Goal: Information Seeking & Learning: Learn about a topic

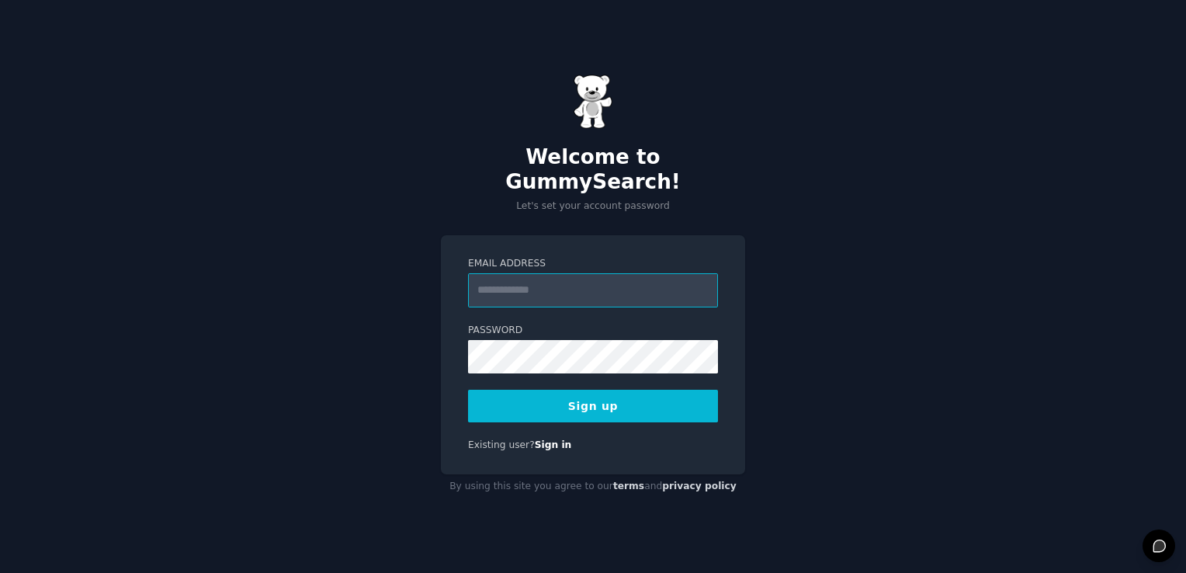
click at [527, 294] on input "Email Address" at bounding box center [593, 290] width 250 height 34
type input "**********"
click at [543, 394] on button "Sign up" at bounding box center [593, 406] width 250 height 33
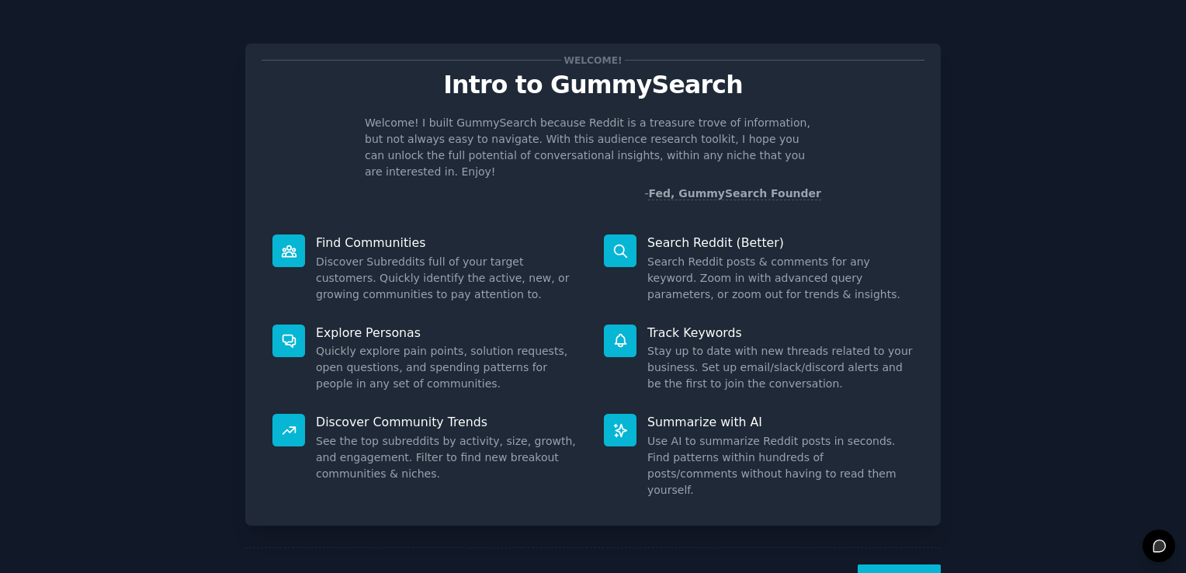
scroll to position [34, 0]
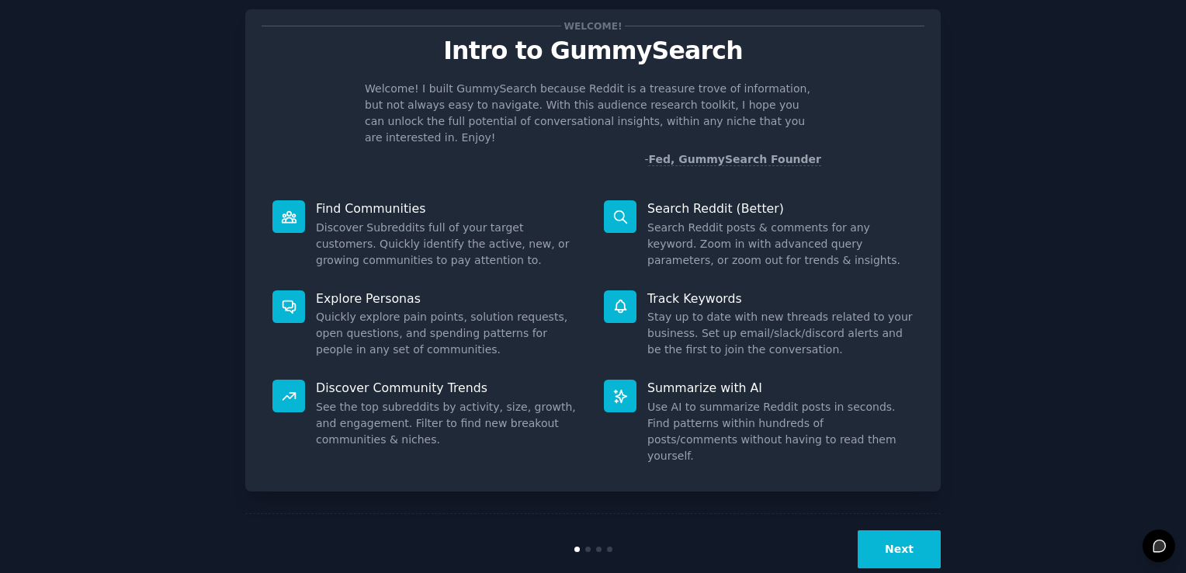
click at [904, 530] on button "Next" at bounding box center [899, 549] width 83 height 38
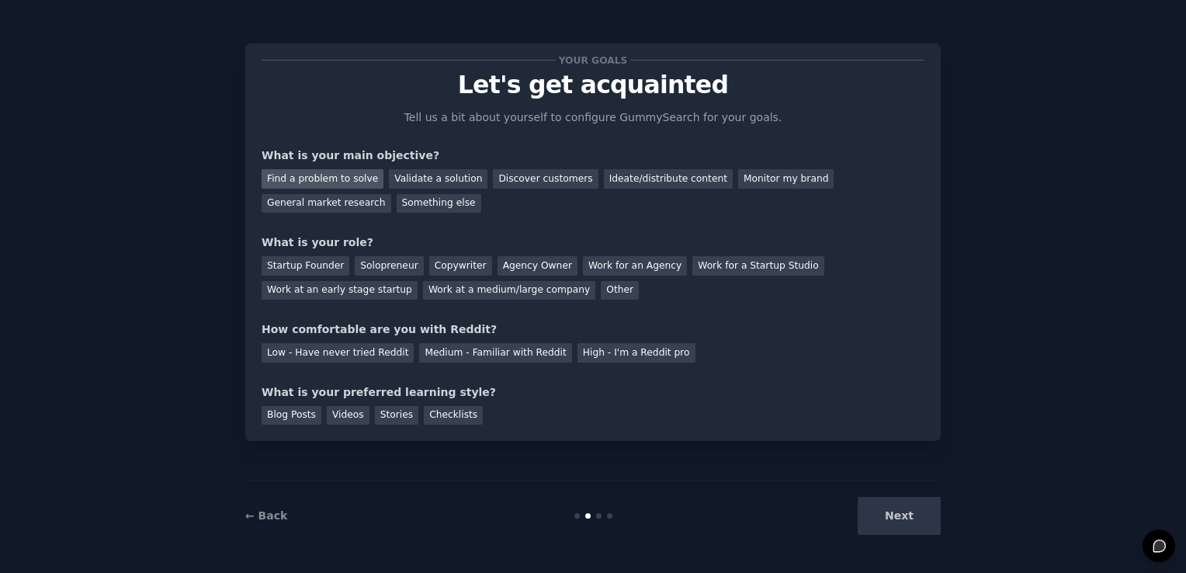
click at [348, 182] on div "Find a problem to solve" at bounding box center [323, 178] width 122 height 19
click at [869, 498] on div "Next" at bounding box center [825, 516] width 232 height 38
click at [895, 526] on div "Next" at bounding box center [825, 516] width 232 height 38
click at [370, 346] on div "Low - Have never tried Reddit" at bounding box center [338, 352] width 152 height 19
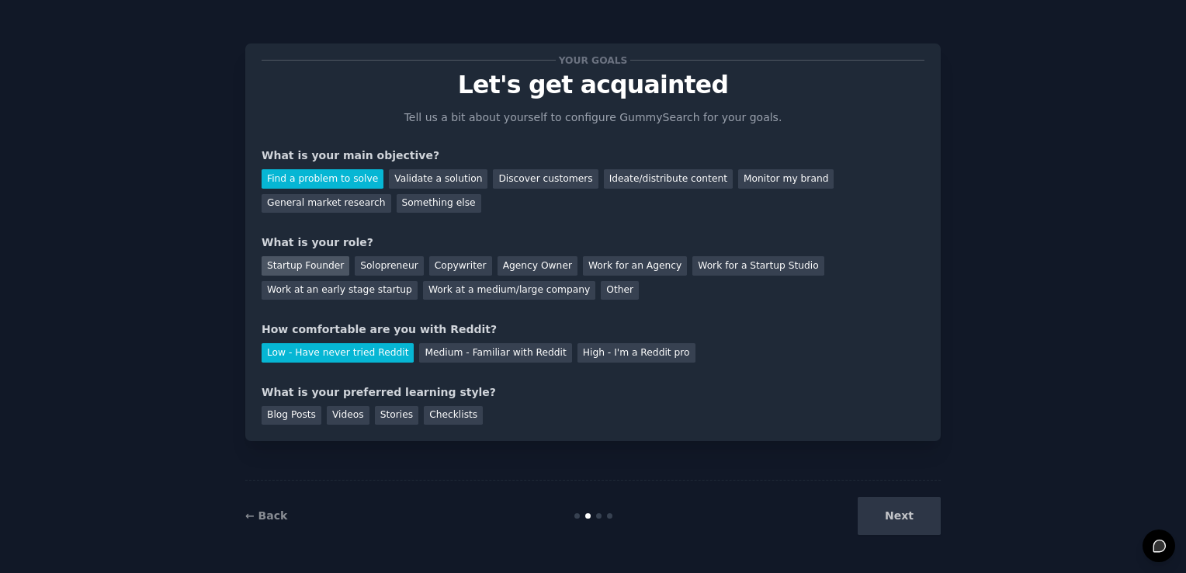
click at [316, 270] on div "Startup Founder" at bounding box center [306, 265] width 88 height 19
click at [438, 420] on div "Checklists" at bounding box center [453, 415] width 59 height 19
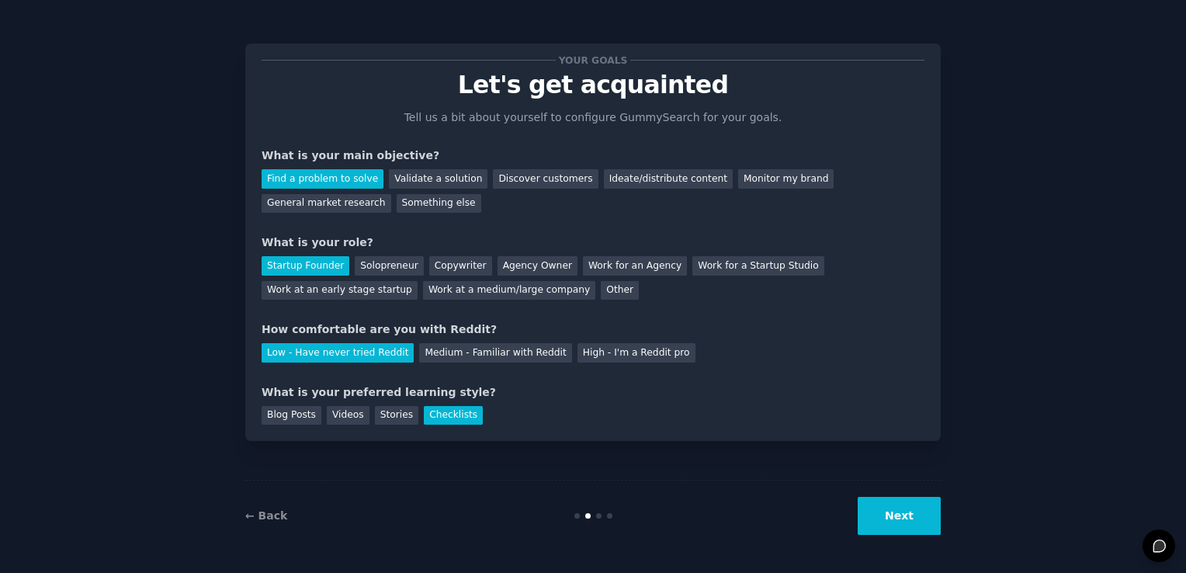
click at [905, 528] on button "Next" at bounding box center [899, 516] width 83 height 38
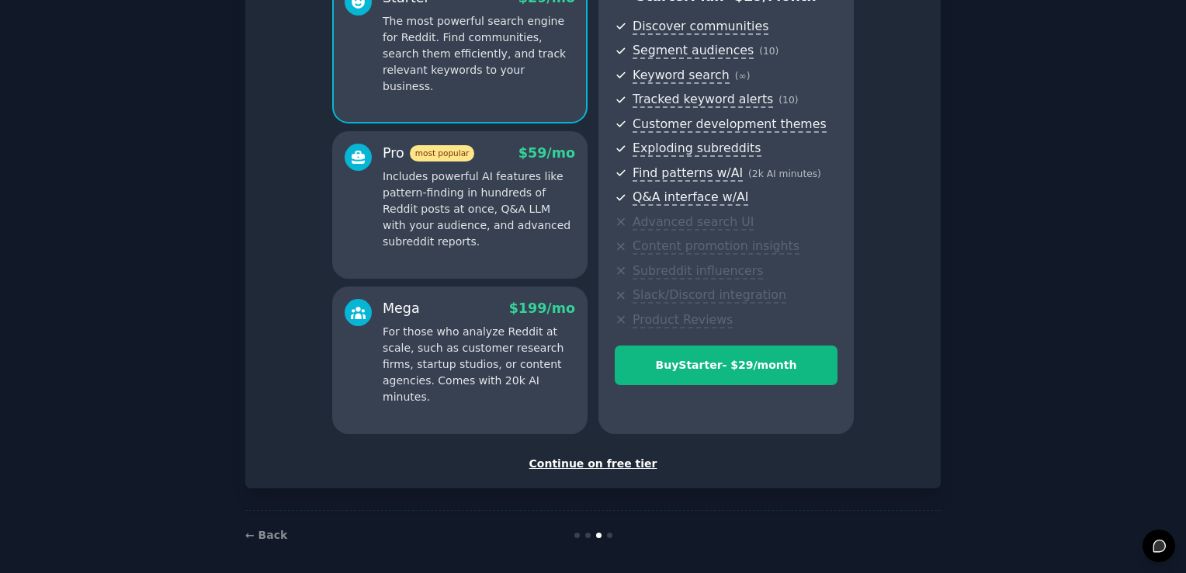
scroll to position [171, 0]
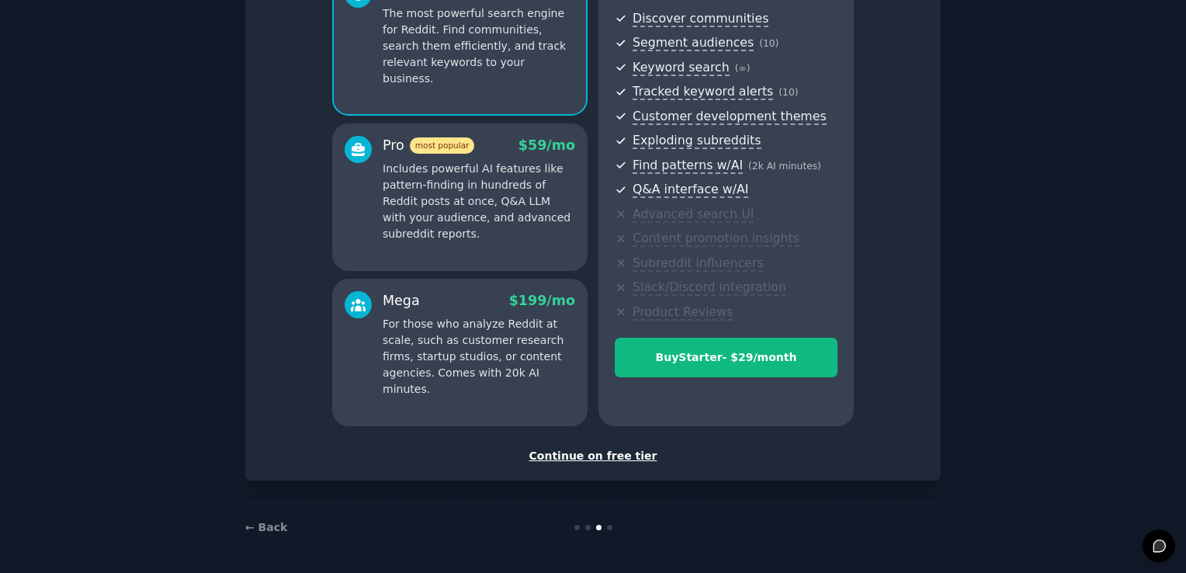
click at [615, 456] on div "Continue on free tier" at bounding box center [593, 456] width 663 height 16
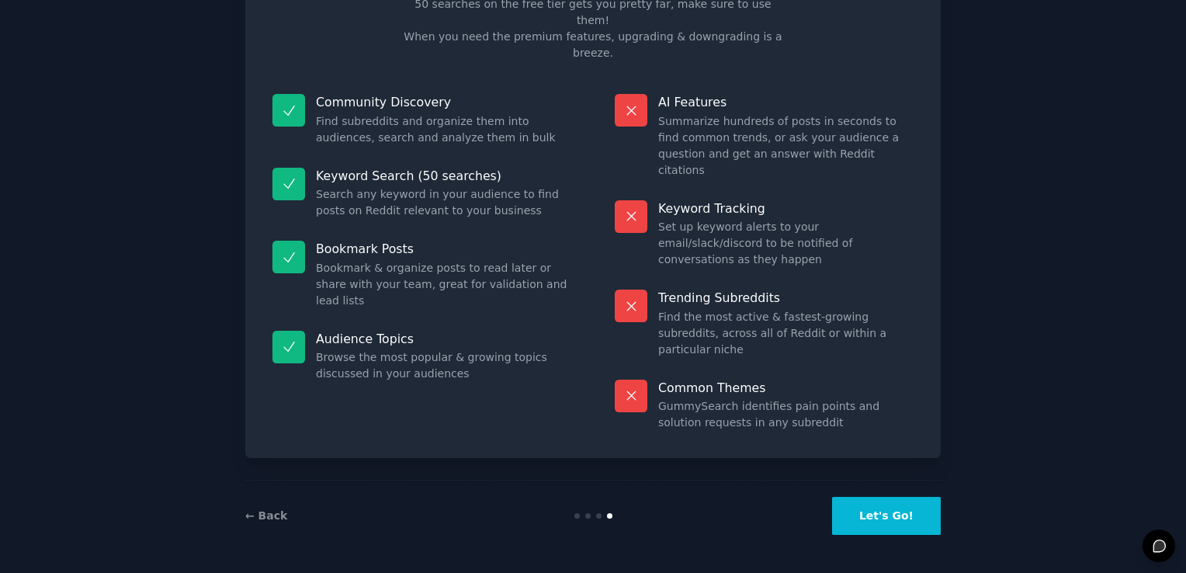
scroll to position [31, 0]
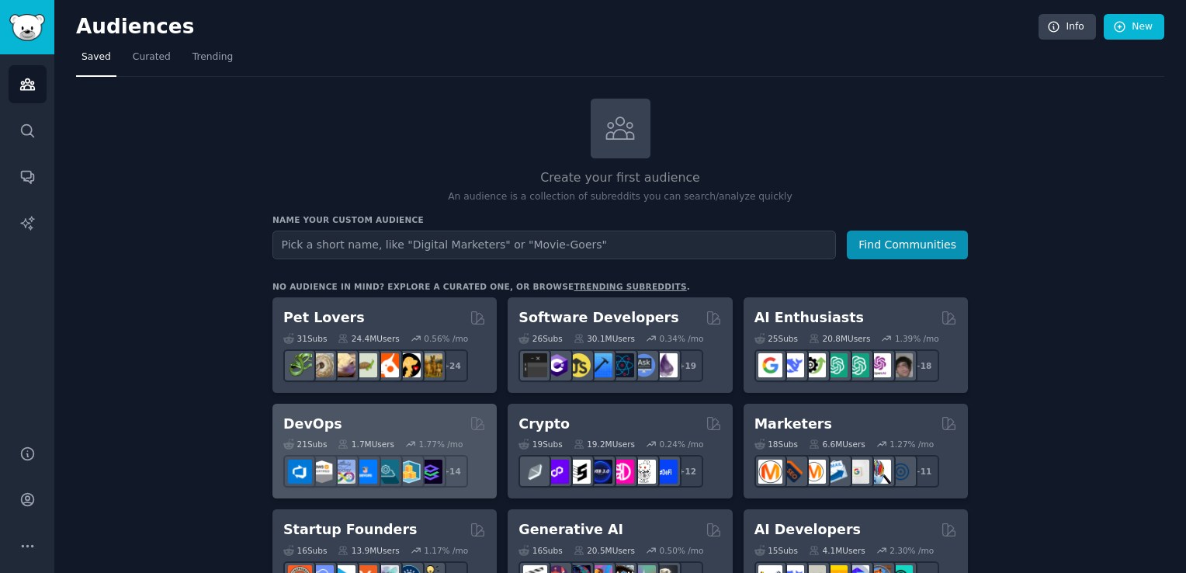
click at [390, 421] on div "DevOps" at bounding box center [384, 424] width 203 height 19
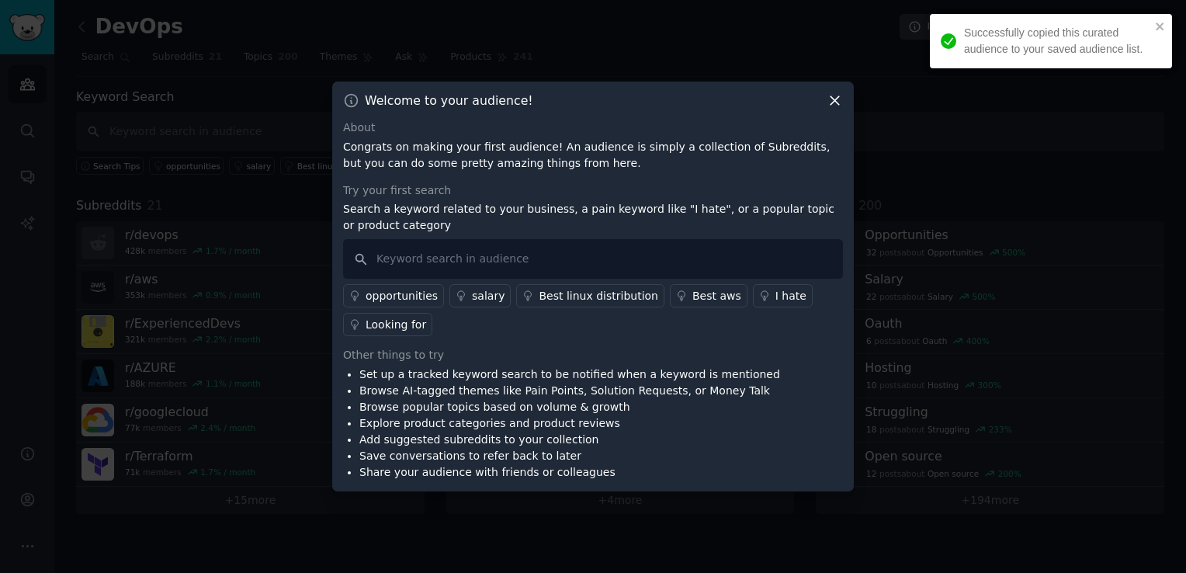
click at [830, 98] on icon at bounding box center [835, 100] width 16 height 16
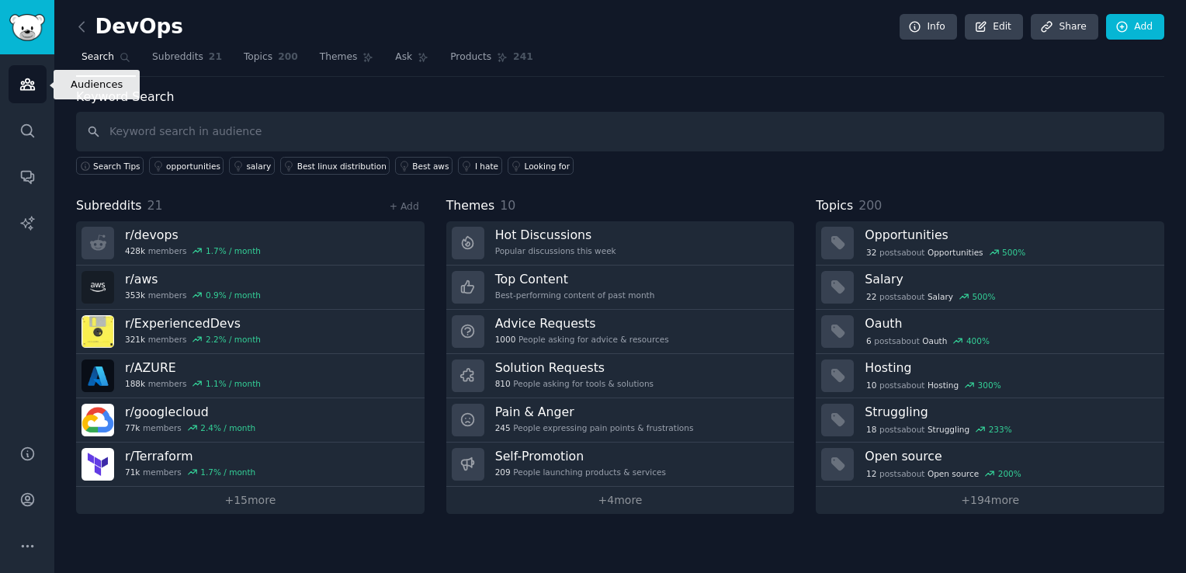
click at [31, 85] on icon "Sidebar" at bounding box center [27, 84] width 14 height 11
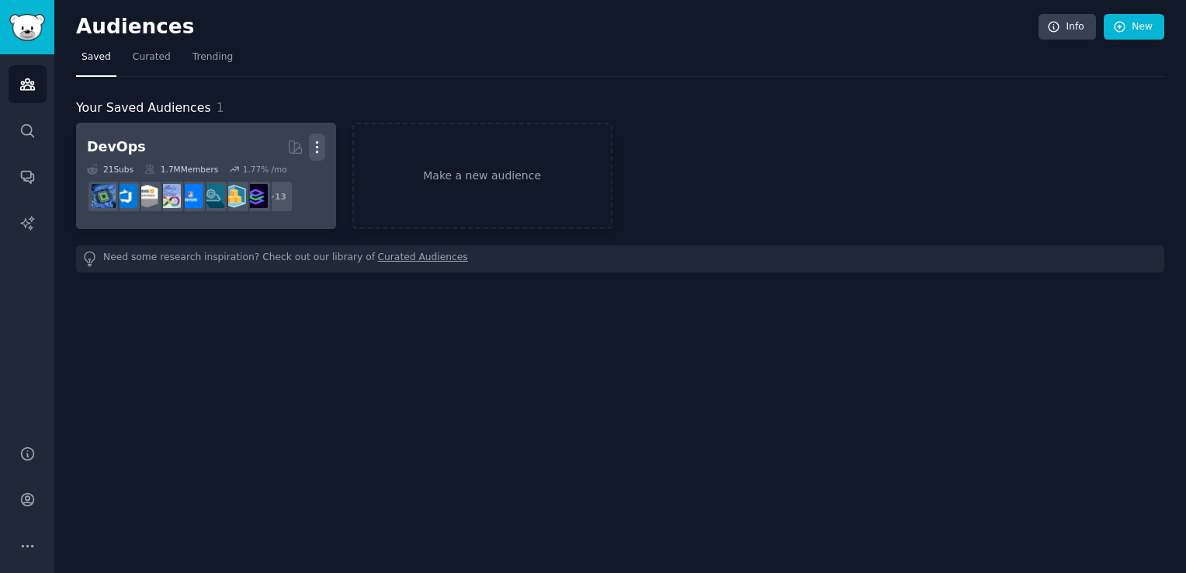
click at [317, 149] on icon "button" at bounding box center [317, 147] width 16 height 16
click at [273, 188] on div "Delete" at bounding box center [264, 180] width 74 height 33
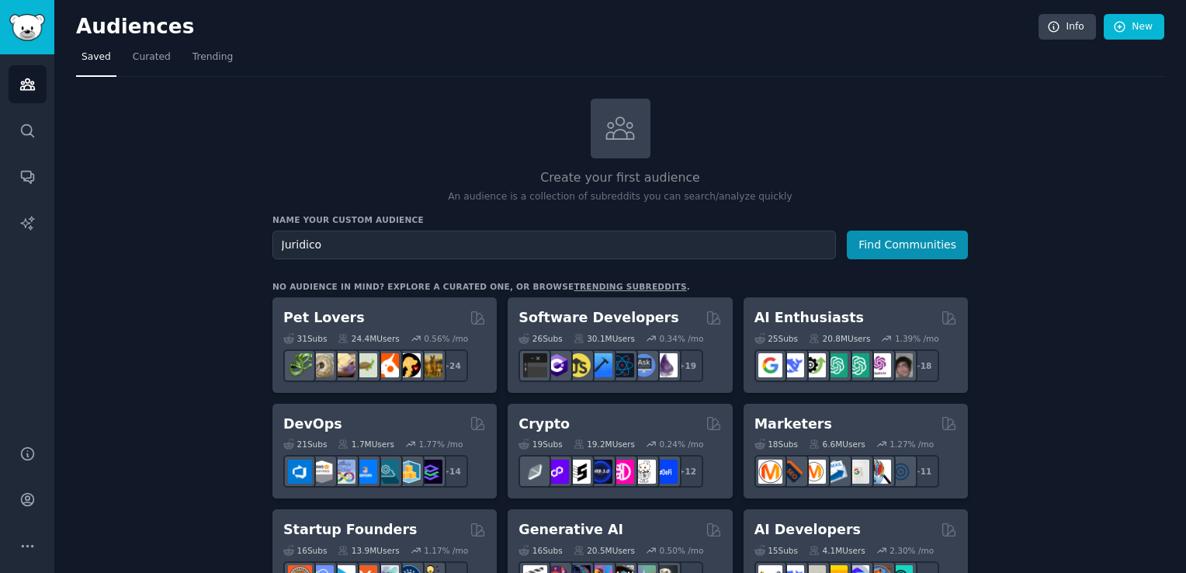
type input "Juridico"
click at [847, 231] on button "Find Communities" at bounding box center [907, 245] width 121 height 29
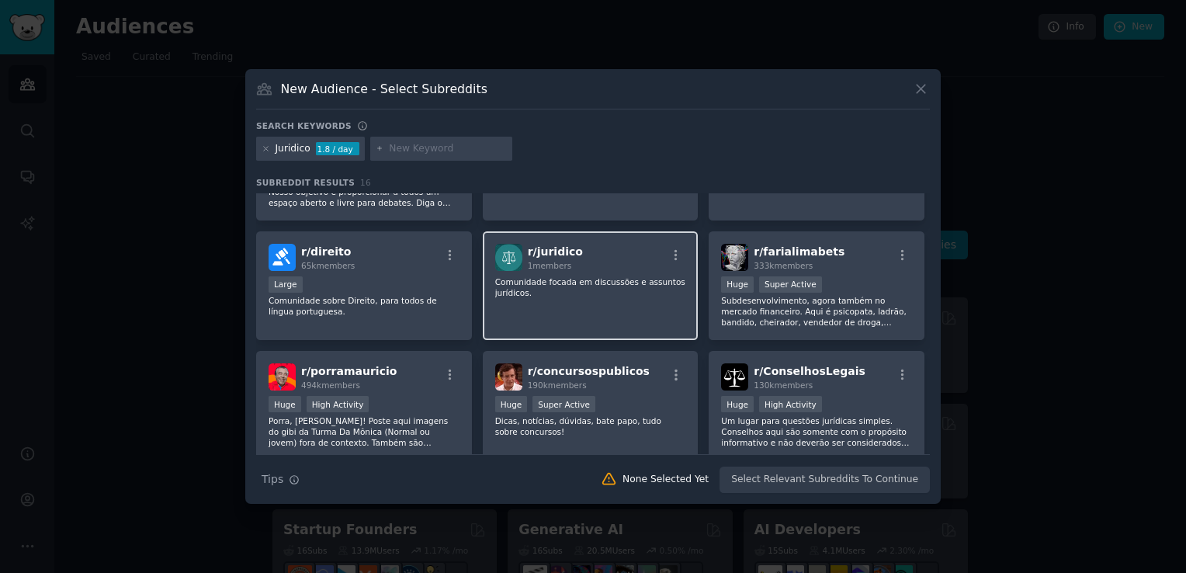
scroll to position [90, 0]
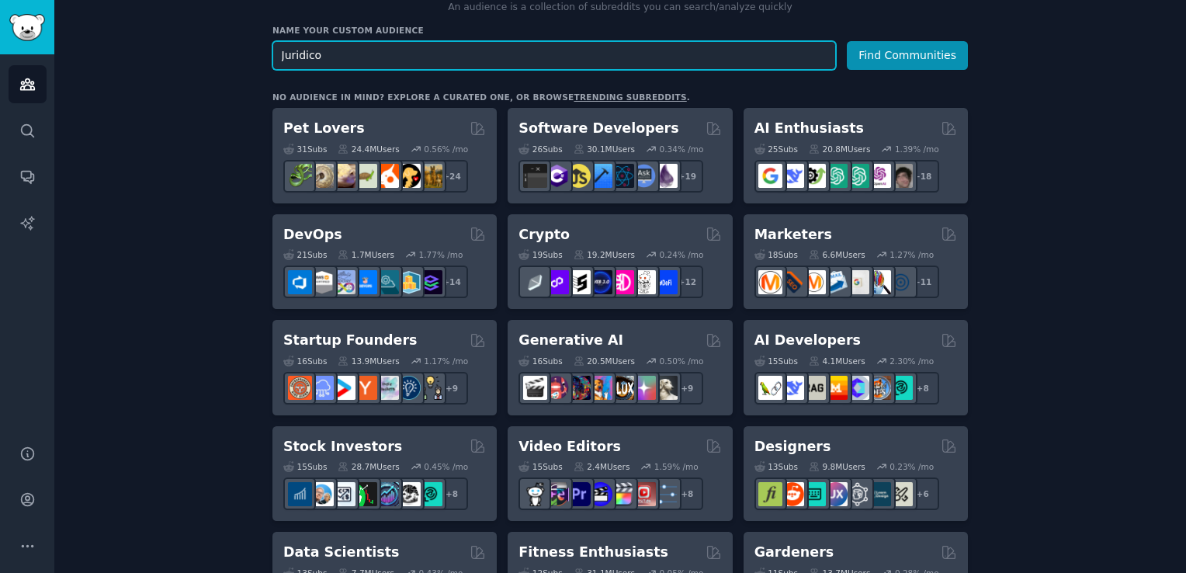
scroll to position [191, 0]
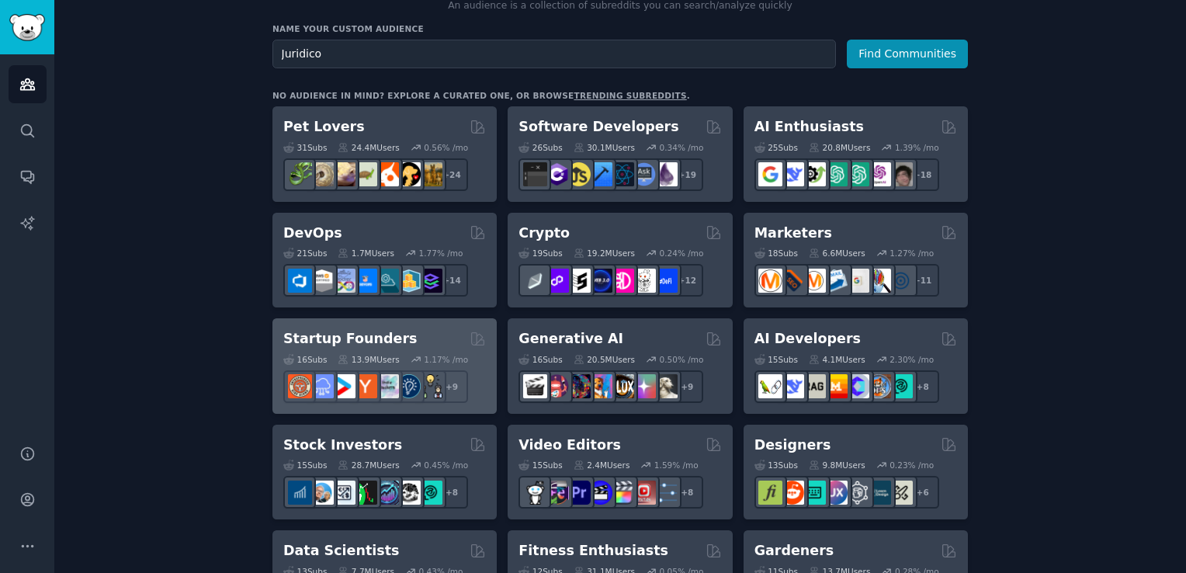
click at [418, 332] on div "Startup Founders" at bounding box center [384, 338] width 203 height 19
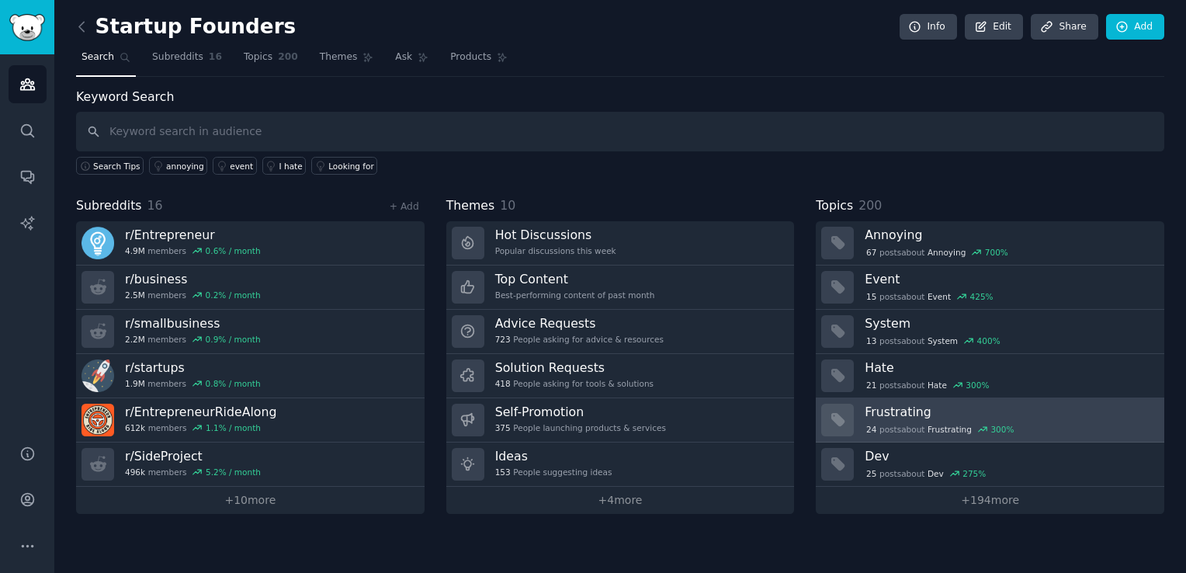
click at [1026, 409] on h3 "Frustrating" at bounding box center [1009, 412] width 289 height 16
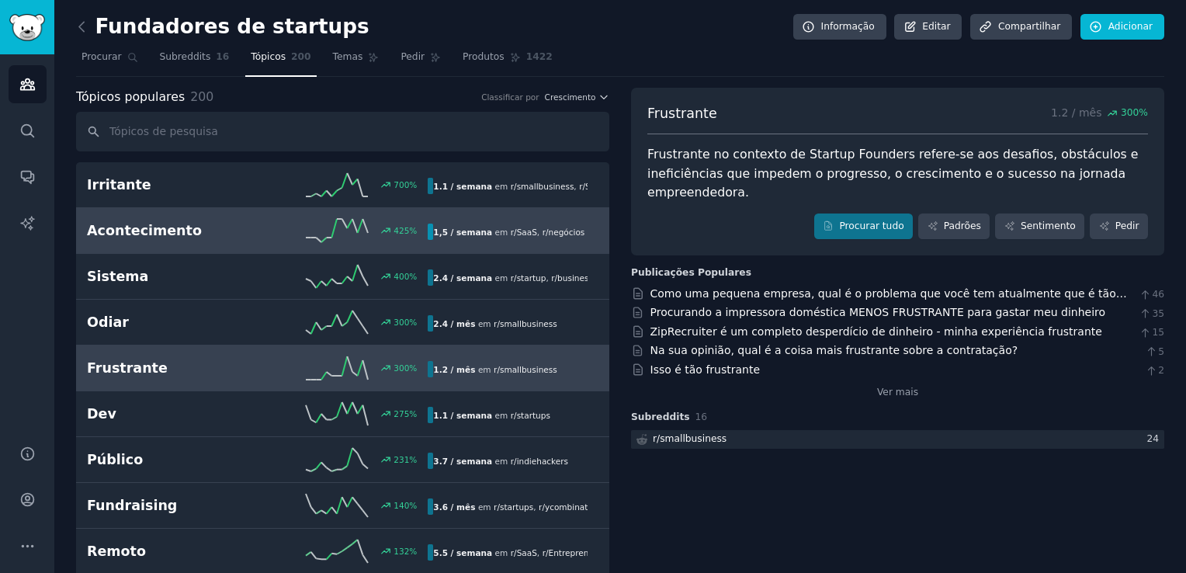
click at [214, 230] on h2 "Acontecimento" at bounding box center [172, 230] width 171 height 19
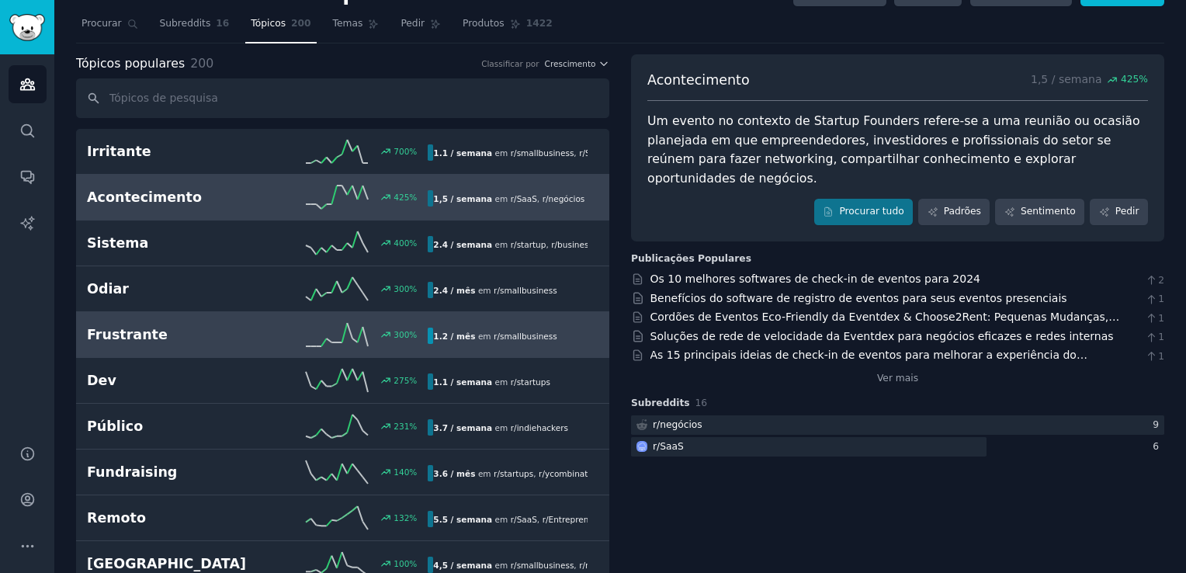
scroll to position [34, 0]
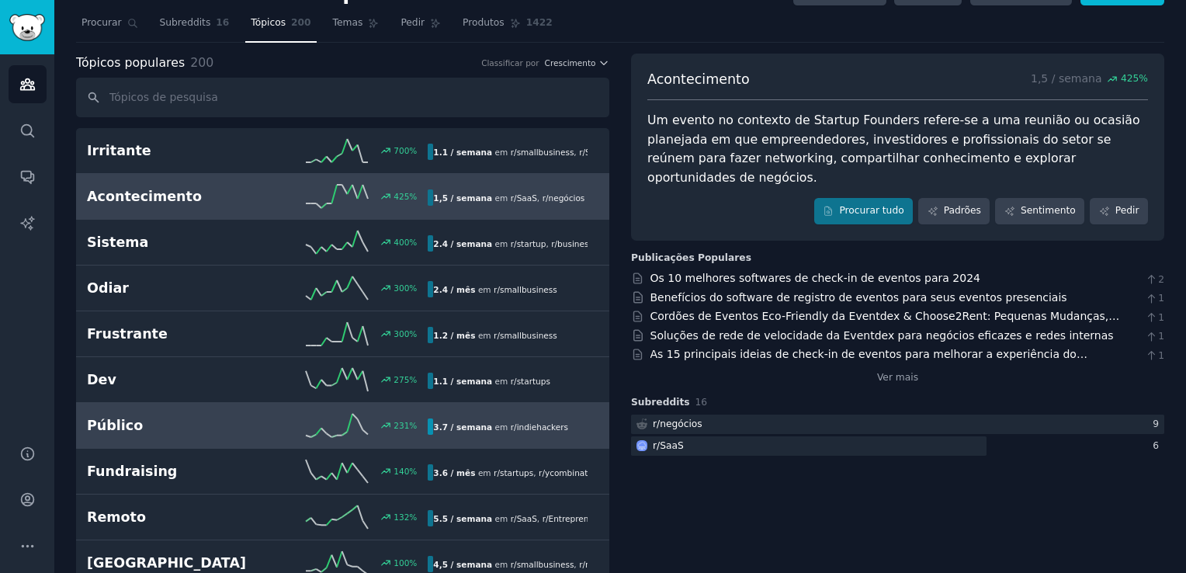
click at [150, 417] on h2 "Público" at bounding box center [172, 425] width 171 height 19
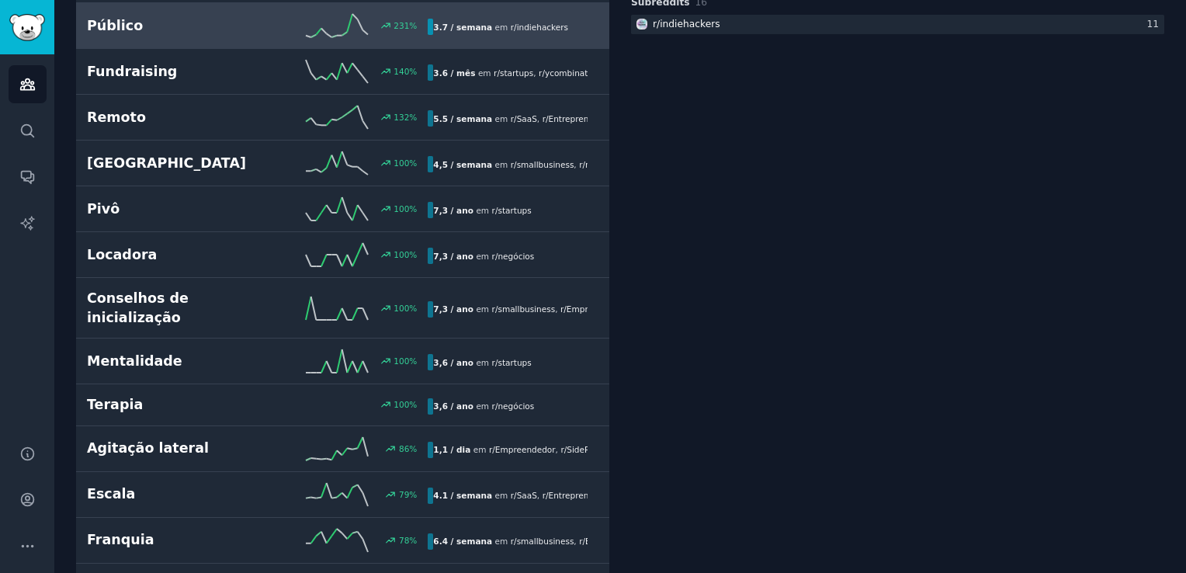
scroll to position [435, 0]
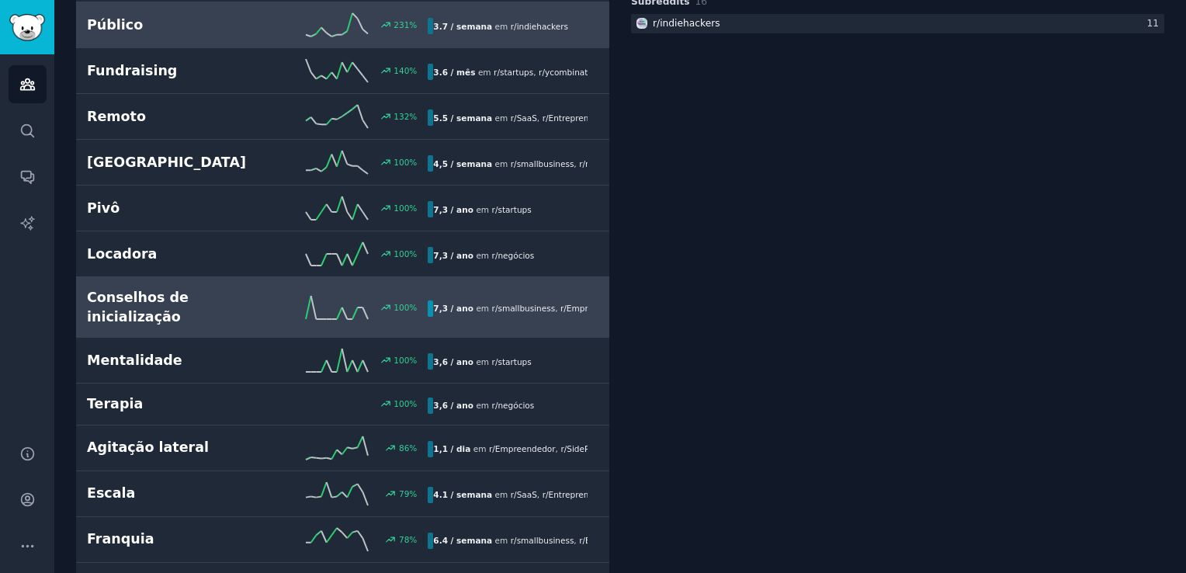
click at [182, 311] on link "Conselhos de inicialização 100 % 7,3 / ano em r/ smallbusiness , r/Empreendedor" at bounding box center [342, 307] width 533 height 61
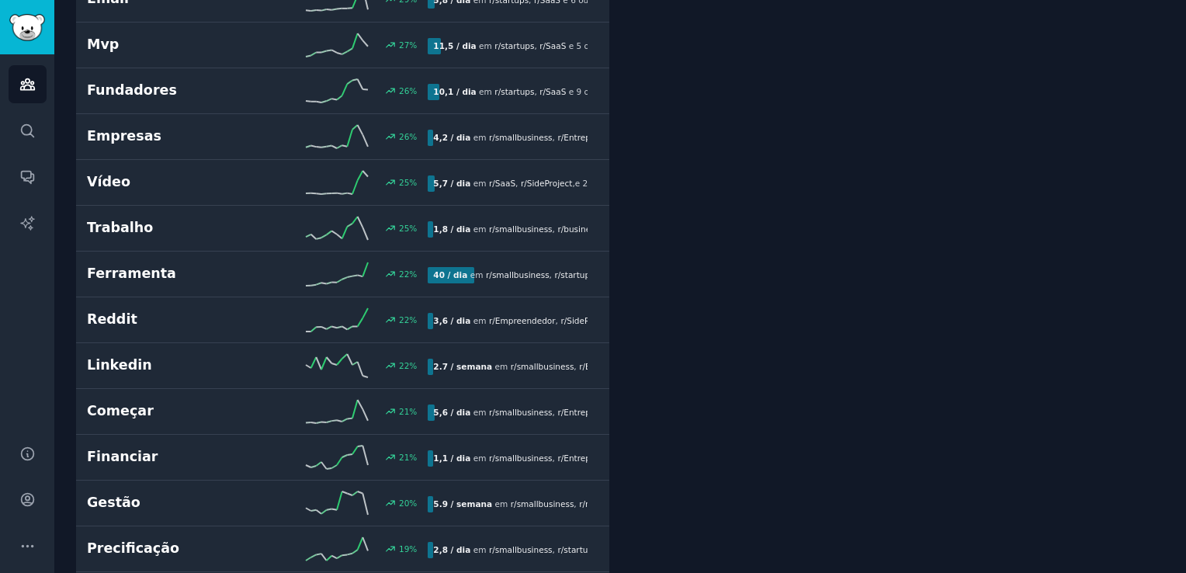
scroll to position [2427, 0]
